Goal: Information Seeking & Learning: Learn about a topic

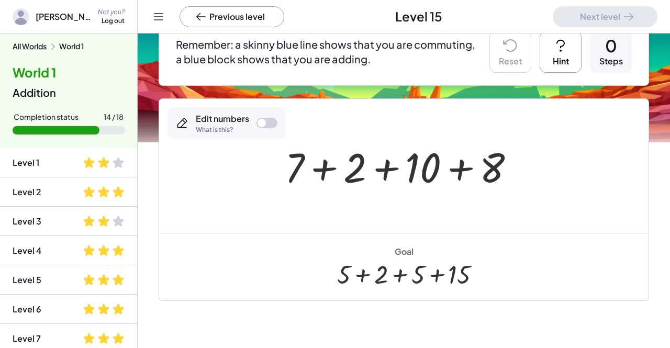
scroll to position [108, 0]
click at [270, 123] on div at bounding box center [267, 123] width 21 height 10
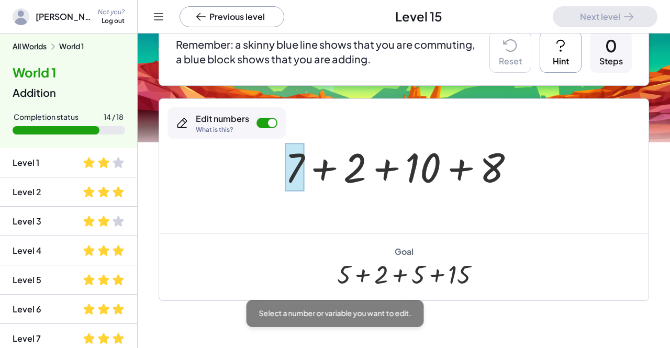
click at [295, 171] on div at bounding box center [294, 167] width 19 height 49
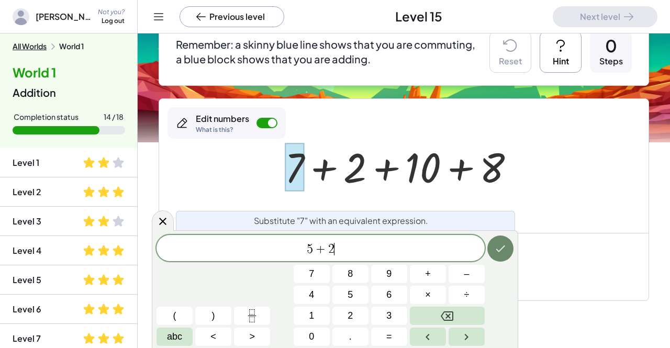
click at [499, 249] on icon "Done" at bounding box center [500, 248] width 13 height 13
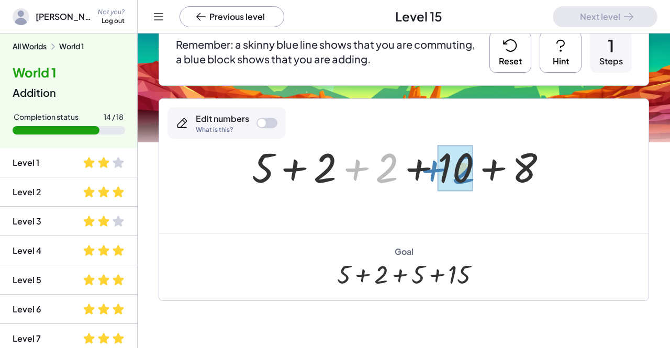
drag, startPoint x: 386, startPoint y: 171, endPoint x: 463, endPoint y: 172, distance: 77.0
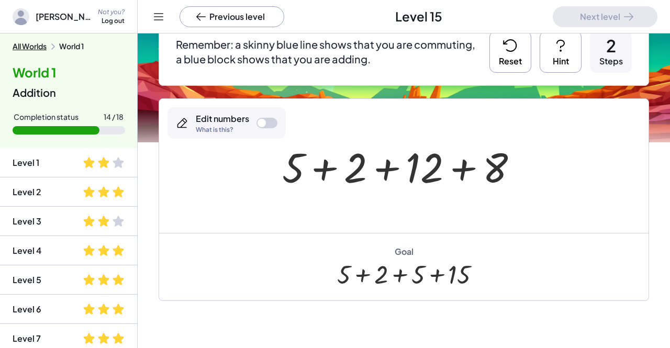
click at [265, 118] on div at bounding box center [267, 123] width 21 height 10
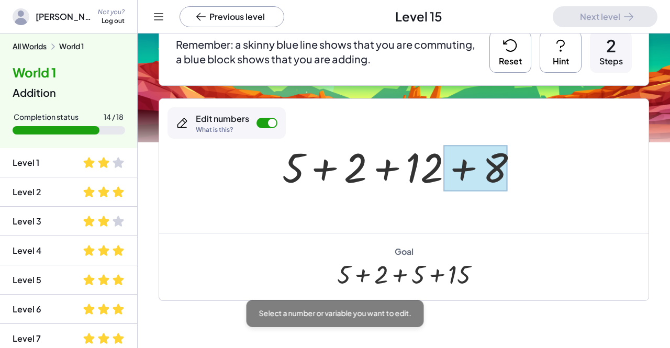
click at [489, 180] on div at bounding box center [475, 168] width 64 height 47
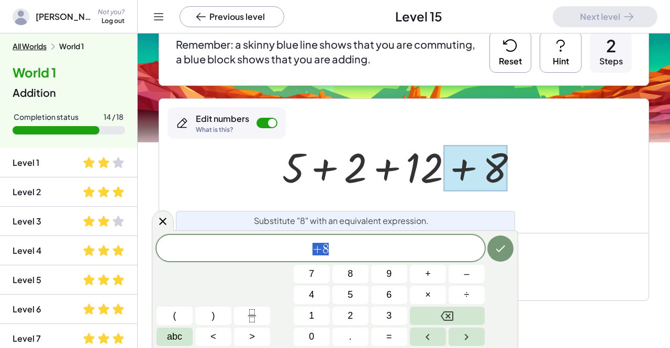
click at [415, 249] on span "+ 8" at bounding box center [321, 249] width 328 height 15
click at [494, 249] on icon "Done" at bounding box center [500, 248] width 13 height 13
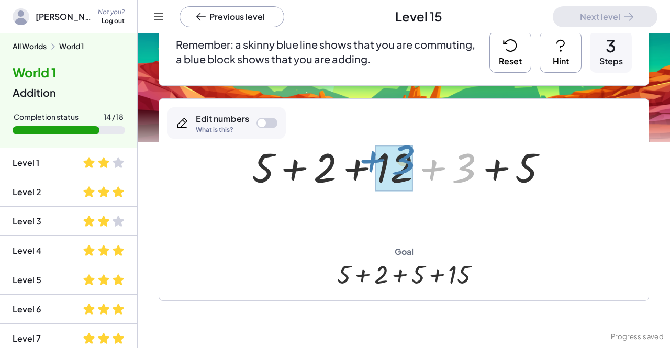
drag, startPoint x: 466, startPoint y: 170, endPoint x: 405, endPoint y: 163, distance: 61.2
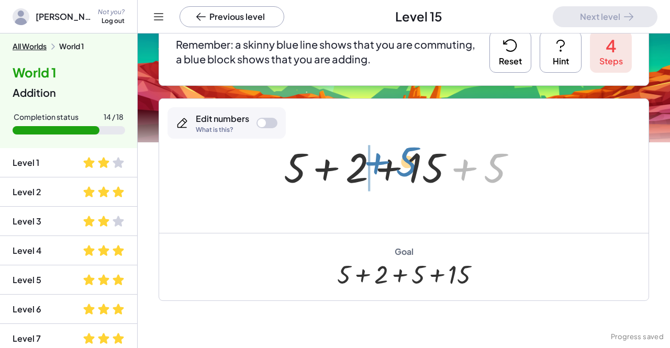
drag, startPoint x: 489, startPoint y: 172, endPoint x: 402, endPoint y: 167, distance: 87.5
click at [402, 167] on div at bounding box center [403, 166] width 251 height 54
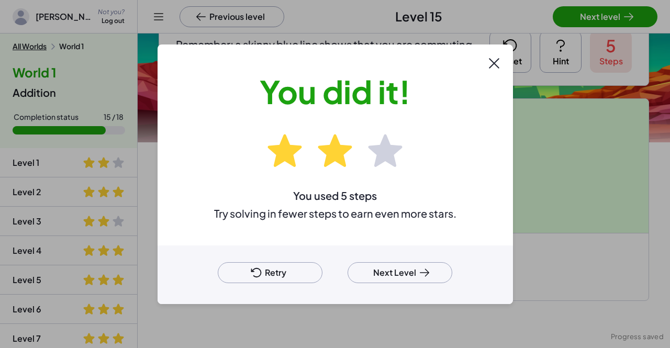
click at [400, 272] on button "Next Level" at bounding box center [400, 272] width 105 height 21
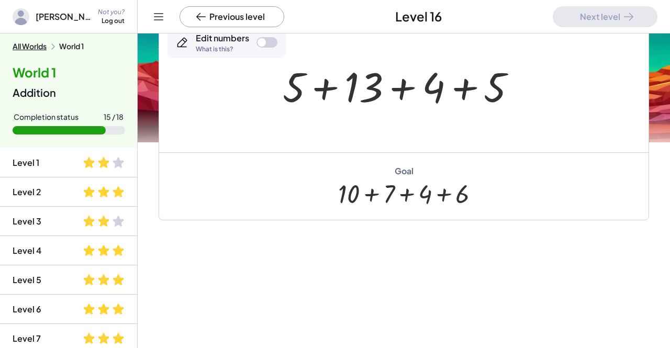
click at [260, 43] on div at bounding box center [262, 42] width 8 height 8
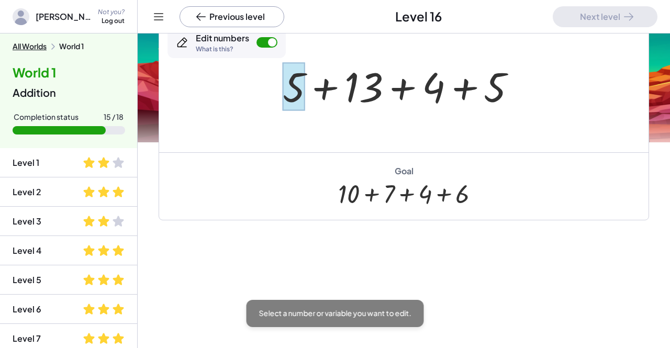
click at [292, 88] on div at bounding box center [294, 86] width 23 height 49
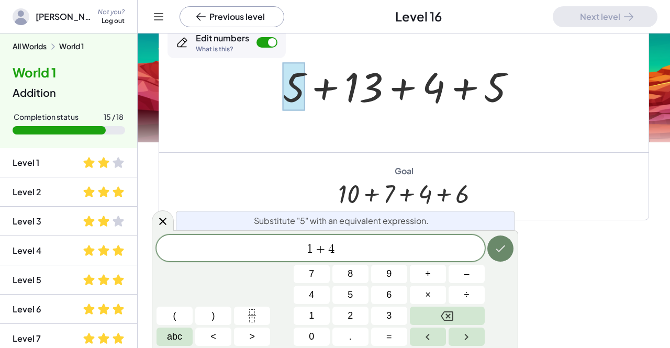
click at [501, 243] on icon "Done" at bounding box center [500, 248] width 13 height 13
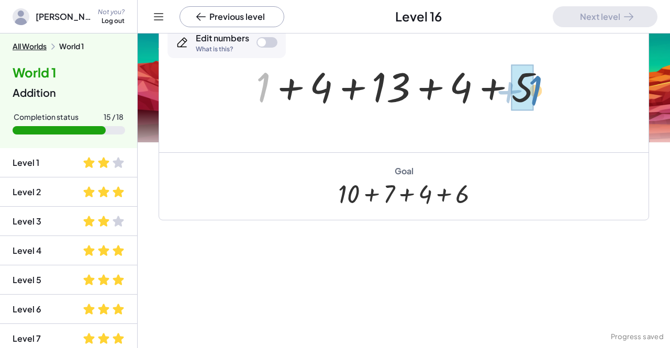
drag, startPoint x: 264, startPoint y: 87, endPoint x: 537, endPoint y: 91, distance: 272.2
click at [537, 91] on div at bounding box center [404, 86] width 307 height 54
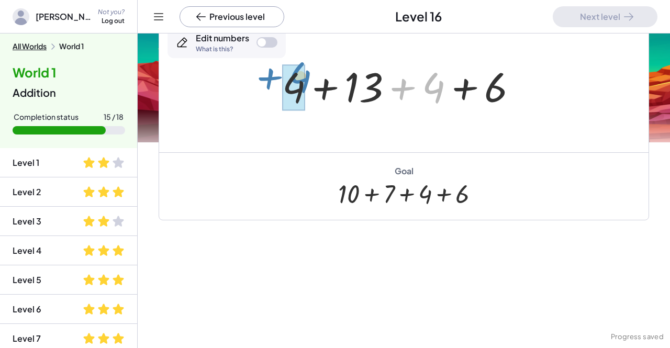
drag, startPoint x: 436, startPoint y: 85, endPoint x: 303, endPoint y: 74, distance: 133.4
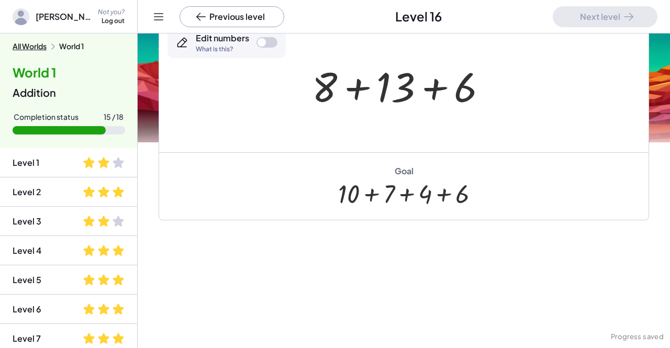
click at [267, 42] on div at bounding box center [267, 42] width 21 height 10
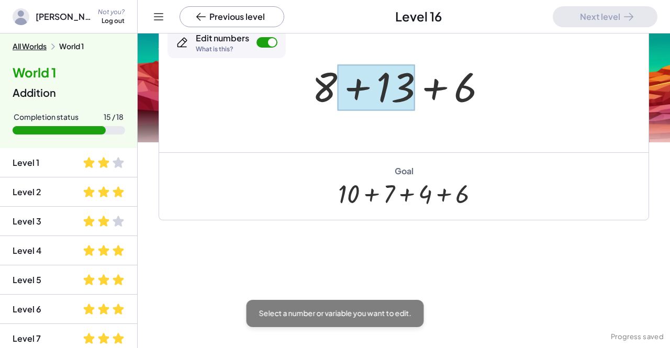
click at [390, 85] on div at bounding box center [375, 87] width 77 height 47
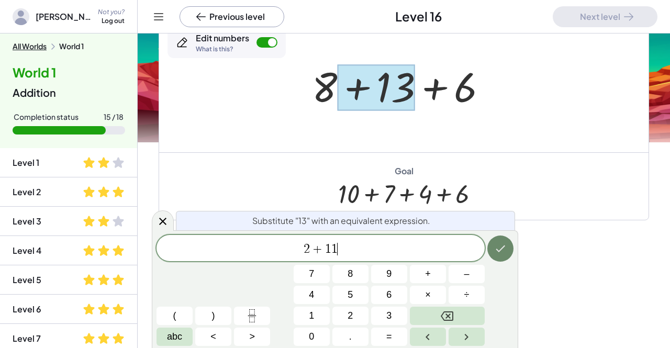
click at [496, 255] on button "Done" at bounding box center [500, 249] width 26 height 26
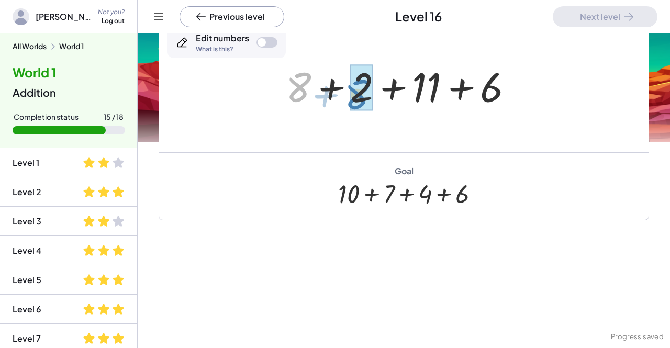
drag, startPoint x: 300, startPoint y: 84, endPoint x: 360, endPoint y: 92, distance: 60.2
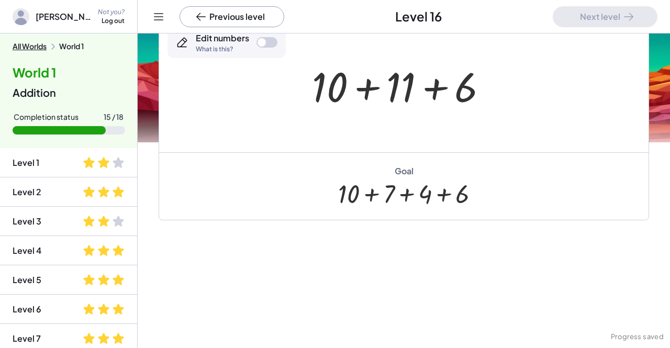
click at [271, 41] on div at bounding box center [267, 42] width 21 height 10
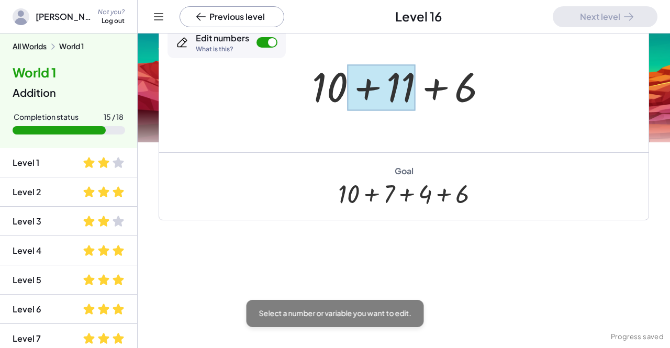
click at [397, 95] on div at bounding box center [382, 87] width 68 height 47
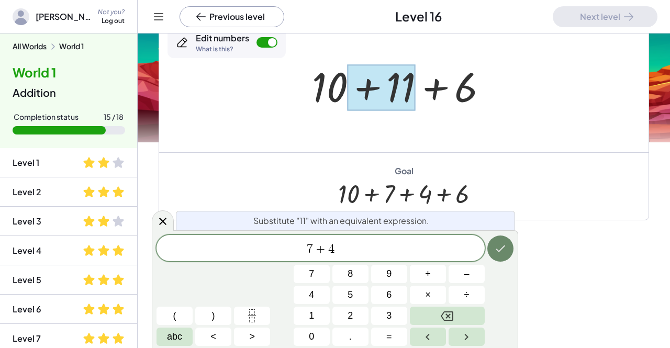
click at [499, 244] on icon "Done" at bounding box center [500, 248] width 13 height 13
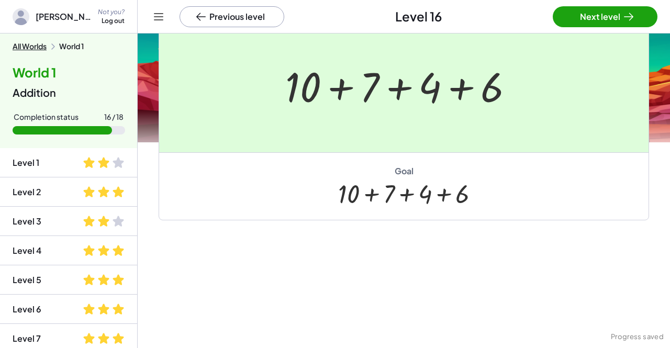
click at [623, 16] on div at bounding box center [335, 174] width 670 height 348
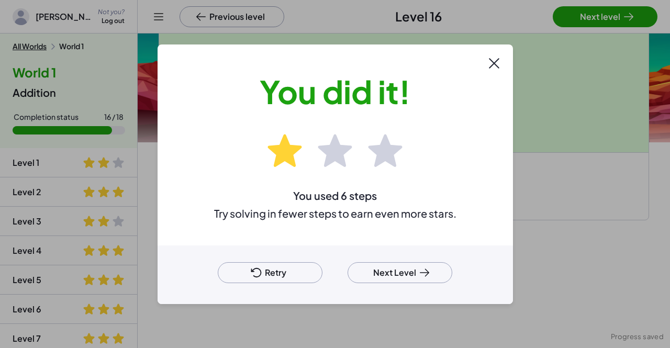
click at [392, 273] on button "Next Level" at bounding box center [400, 272] width 105 height 21
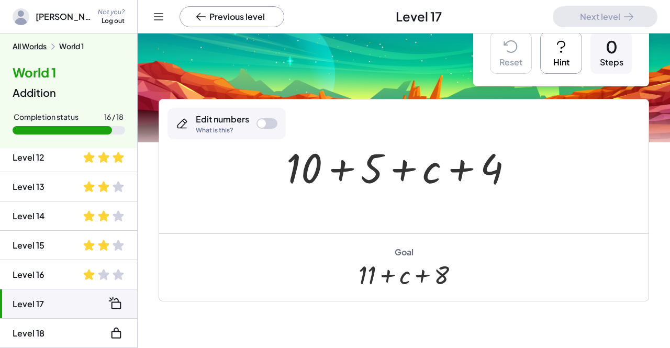
scroll to position [25, 0]
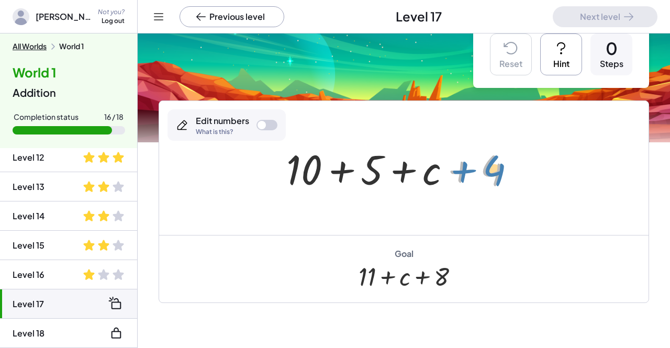
click at [493, 164] on div at bounding box center [404, 168] width 246 height 54
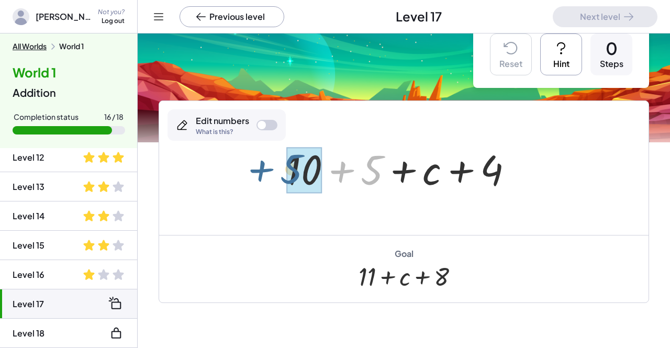
drag, startPoint x: 371, startPoint y: 179, endPoint x: 306, endPoint y: 181, distance: 64.4
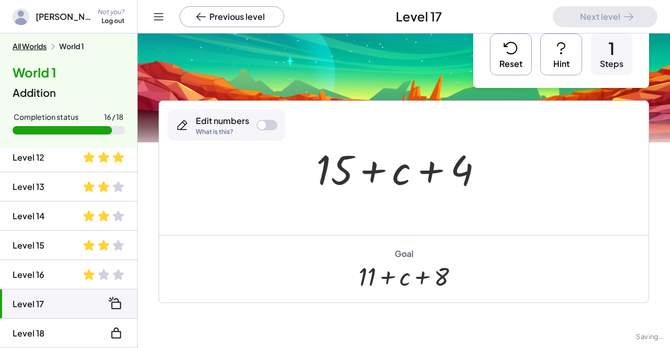
click at [259, 125] on div at bounding box center [262, 125] width 8 height 8
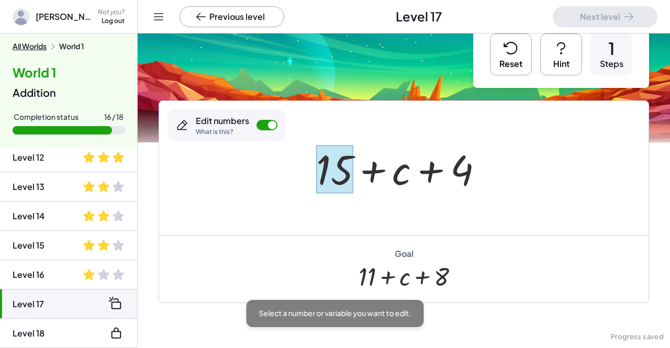
click at [331, 173] on div at bounding box center [334, 169] width 37 height 49
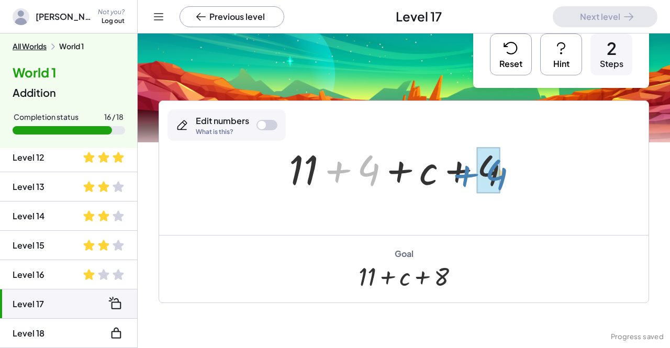
drag, startPoint x: 364, startPoint y: 174, endPoint x: 491, endPoint y: 178, distance: 127.3
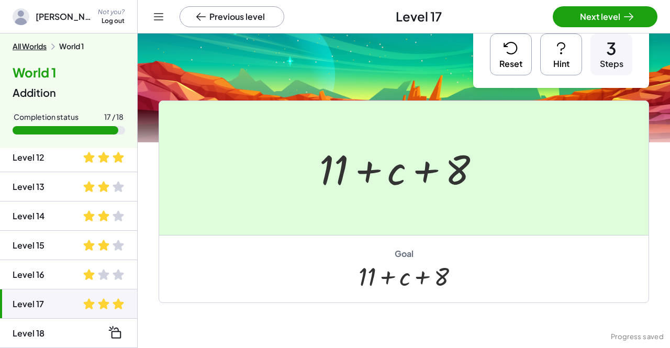
click at [594, 20] on div at bounding box center [335, 174] width 670 height 348
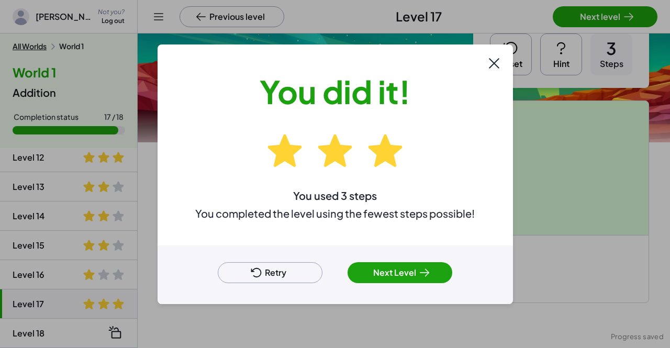
click at [374, 283] on div "Retry Next Level" at bounding box center [335, 275] width 355 height 59
click at [378, 270] on button "Next Level" at bounding box center [400, 272] width 105 height 21
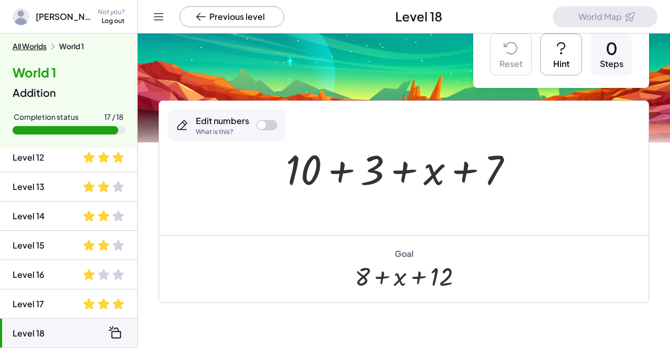
click at [265, 121] on div at bounding box center [267, 125] width 21 height 10
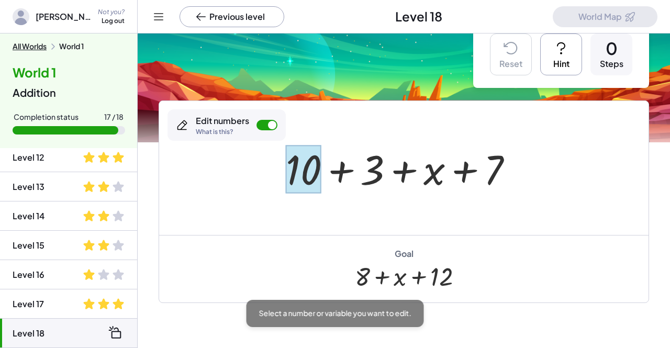
click at [313, 173] on div at bounding box center [304, 169] width 36 height 49
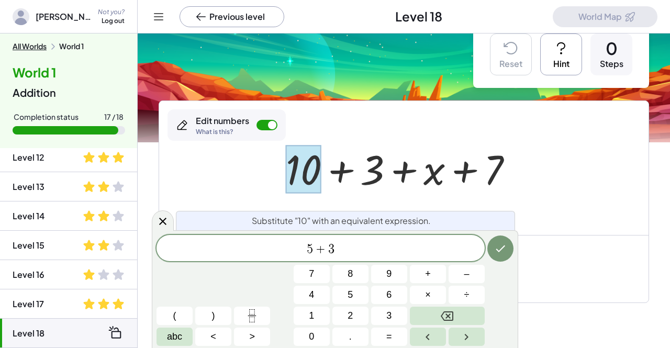
click at [330, 265] on div at bounding box center [312, 274] width 36 height 18
click at [495, 247] on icon "Done" at bounding box center [500, 248] width 13 height 13
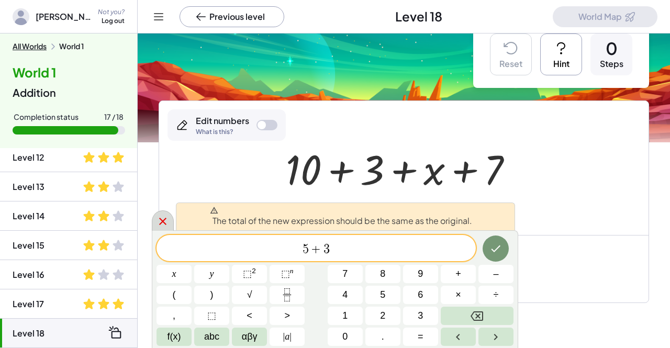
click at [166, 219] on icon at bounding box center [163, 221] width 13 height 13
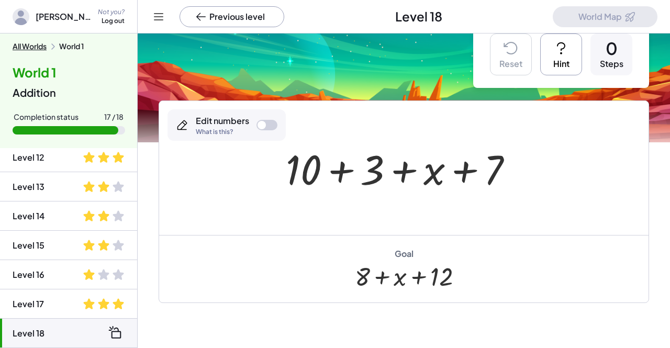
click at [262, 127] on div at bounding box center [262, 125] width 8 height 8
click at [304, 173] on div at bounding box center [304, 169] width 36 height 49
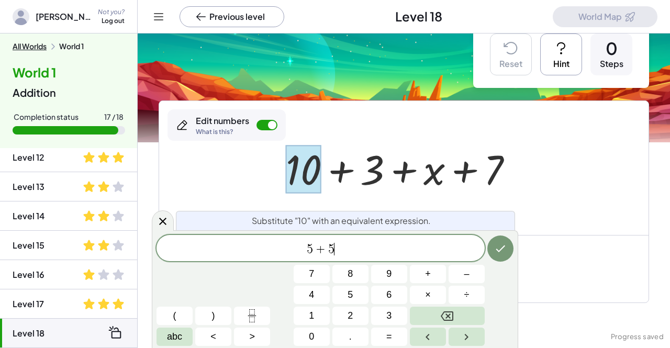
click at [496, 247] on icon "Done" at bounding box center [500, 248] width 13 height 13
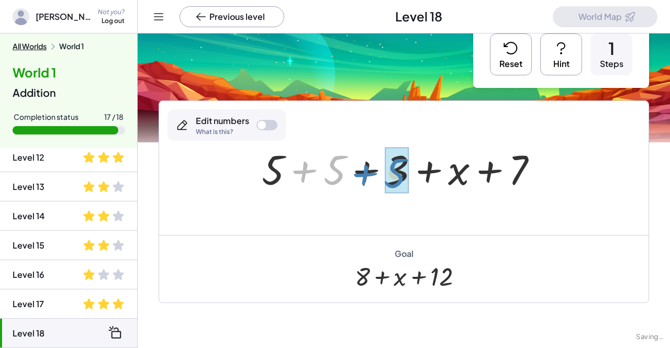
drag, startPoint x: 337, startPoint y: 172, endPoint x: 398, endPoint y: 175, distance: 61.3
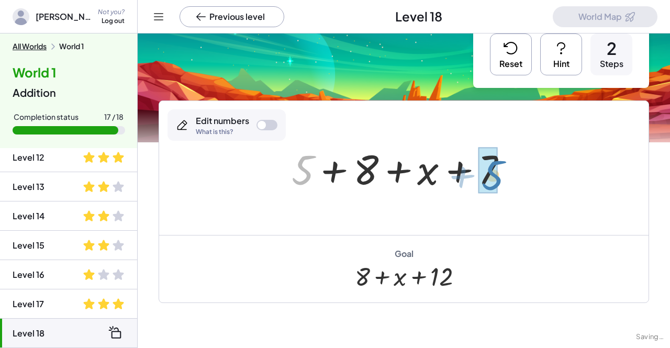
drag, startPoint x: 307, startPoint y: 173, endPoint x: 496, endPoint y: 179, distance: 189.6
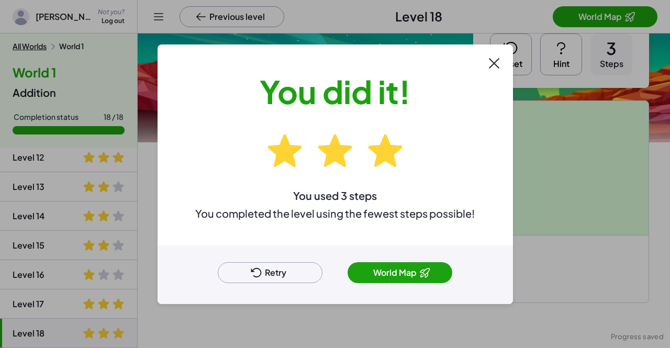
click at [425, 270] on span at bounding box center [425, 272] width 13 height 13
